Goal: Task Accomplishment & Management: Use online tool/utility

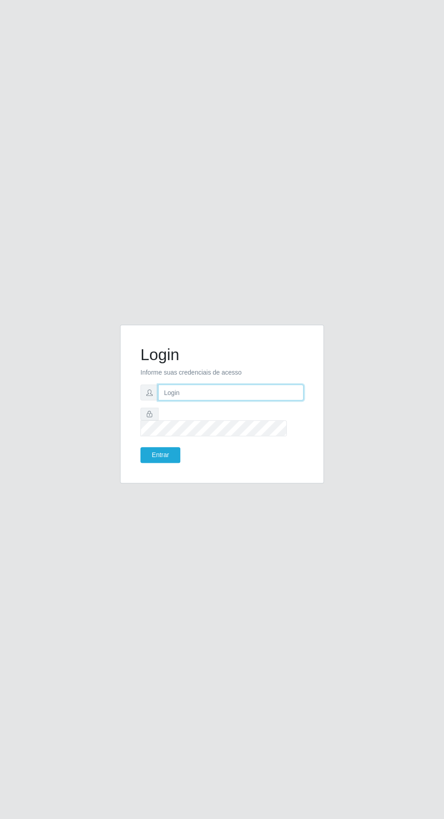
click at [248, 400] on input "text" at bounding box center [230, 392] width 145 height 16
type input "[EMAIL_ADDRESS][DOMAIN_NAME]"
click at [140, 447] on button "Entrar" at bounding box center [160, 455] width 40 height 16
click at [159, 463] on button "Entrar" at bounding box center [160, 455] width 40 height 16
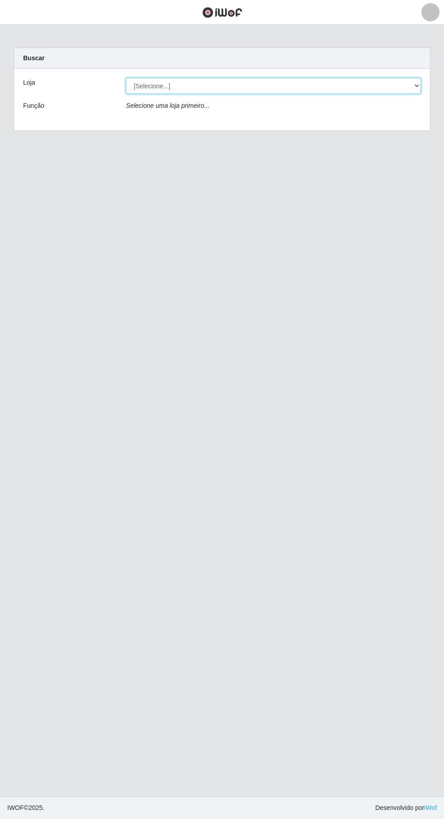
click at [215, 81] on select "[Selecione...] Leta - Arco-Mix Cohab" at bounding box center [273, 86] width 295 height 16
select select "480"
click at [126, 78] on select "[Selecione...] Leta - Arco-Mix Cohab" at bounding box center [273, 86] width 295 height 16
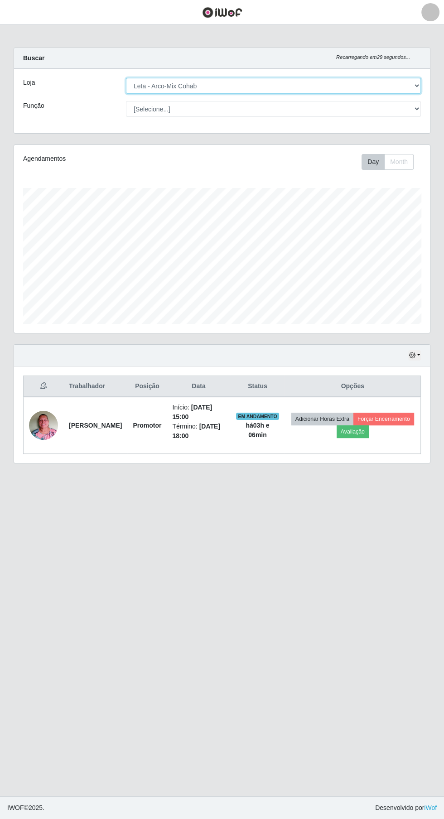
scroll to position [187, 416]
click at [262, 108] on select "[Selecione...] Promotor" at bounding box center [273, 109] width 295 height 16
select select "129"
click at [126, 101] on select "[Selecione...] Promotor" at bounding box center [273, 109] width 295 height 16
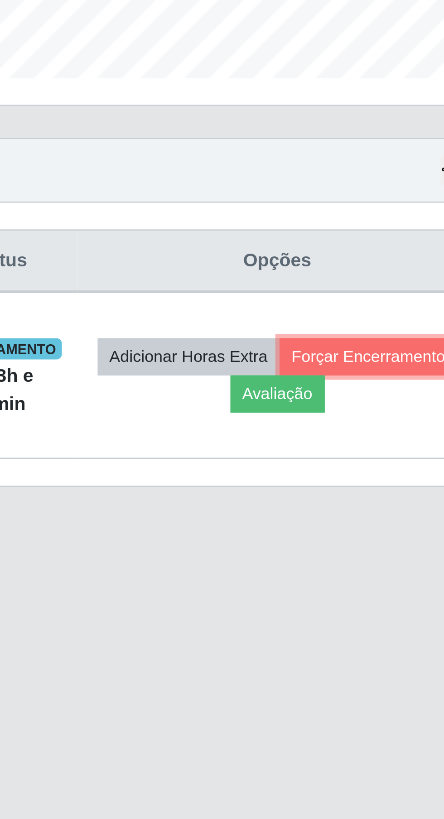
click at [353, 425] on button "Forçar Encerramento" at bounding box center [383, 419] width 61 height 13
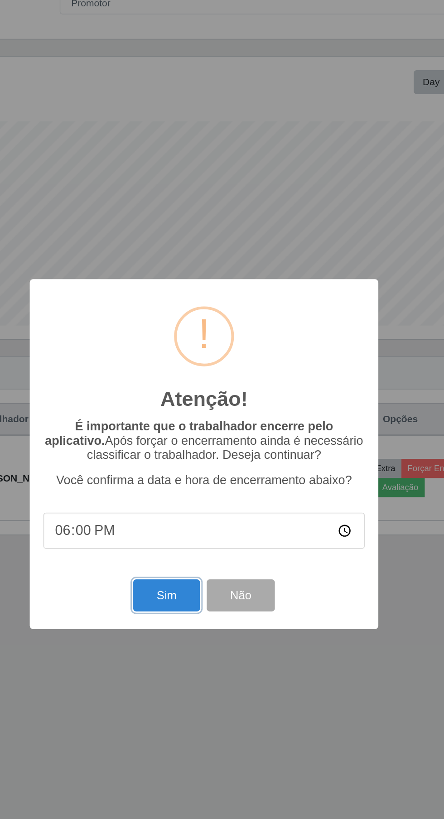
click at [199, 502] on button "Sim" at bounding box center [197, 503] width 44 height 21
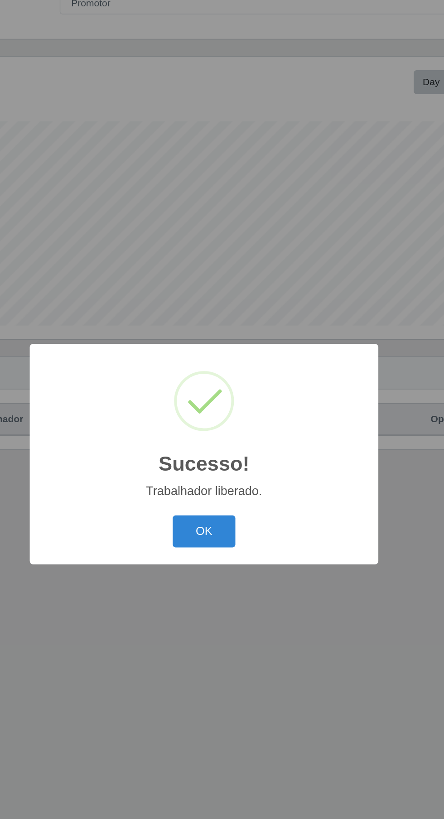
click at [221, 463] on button "OK" at bounding box center [222, 460] width 42 height 21
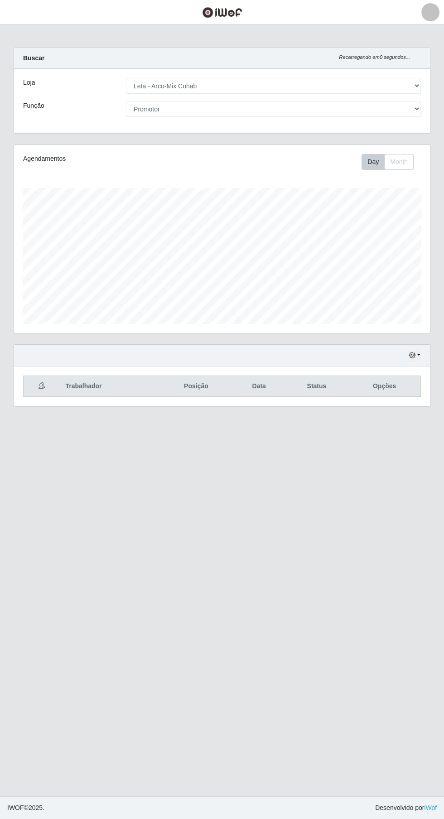
scroll to position [0, 0]
